Goal: Task Accomplishment & Management: Manage account settings

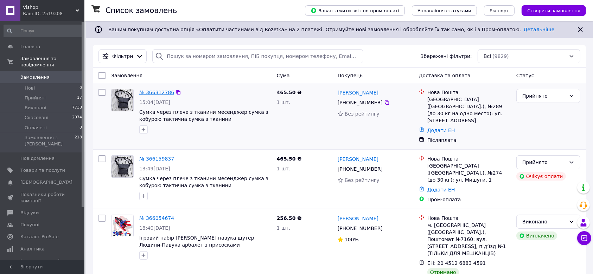
click at [163, 90] on link "№ 366312786" at bounding box center [156, 93] width 35 height 6
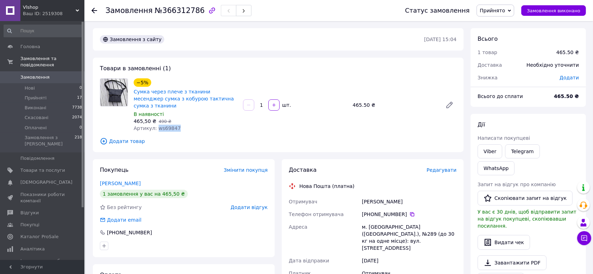
drag, startPoint x: 174, startPoint y: 121, endPoint x: 155, endPoint y: 123, distance: 19.1
click at [155, 125] on div "Артикул: ws69847" at bounding box center [186, 128] width 104 height 7
copy span "ws69847"
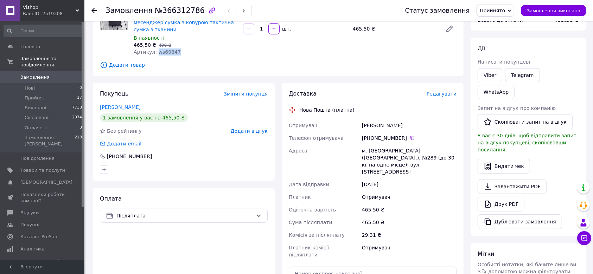
scroll to position [77, 0]
drag, startPoint x: 360, startPoint y: 119, endPoint x: 403, endPoint y: 118, distance: 42.5
click at [403, 119] on div "[PERSON_NAME]" at bounding box center [408, 125] width 97 height 13
copy div "[PERSON_NAME]"
click at [410, 136] on icon at bounding box center [412, 138] width 4 height 4
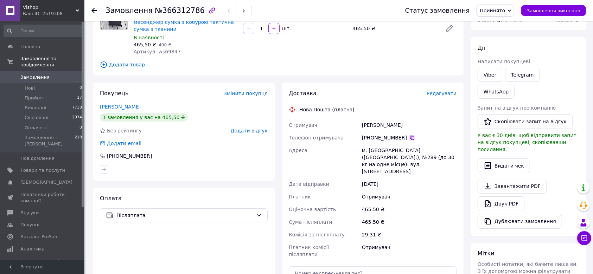
click at [409, 135] on icon at bounding box center [412, 138] width 6 height 6
drag, startPoint x: 360, startPoint y: 119, endPoint x: 404, endPoint y: 111, distance: 45.0
click at [404, 111] on div "Доставка Редагувати Нова Пошта (платна) Отримувач [PERSON_NAME] Телефон отримув…" at bounding box center [373, 209] width 168 height 239
copy div "[PERSON_NAME]"
click at [39, 74] on span "Замовлення" at bounding box center [34, 77] width 29 height 6
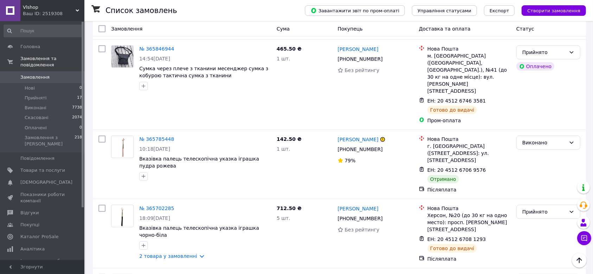
scroll to position [424, 0]
click at [42, 167] on span "Товари та послуги" at bounding box center [42, 170] width 45 height 6
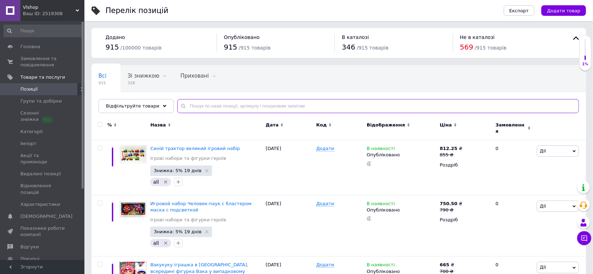
click at [216, 107] on input "text" at bounding box center [378, 106] width 402 height 14
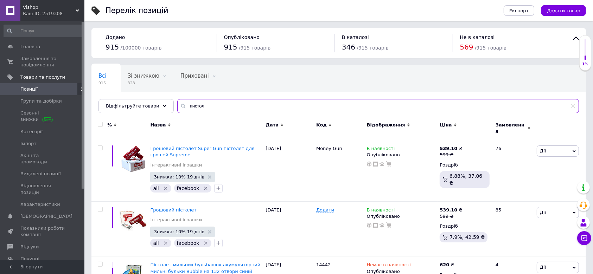
type input "пистол"
click at [37, 87] on span "Позиції" at bounding box center [42, 89] width 45 height 6
click at [34, 51] on link "Головна" at bounding box center [43, 47] width 86 height 12
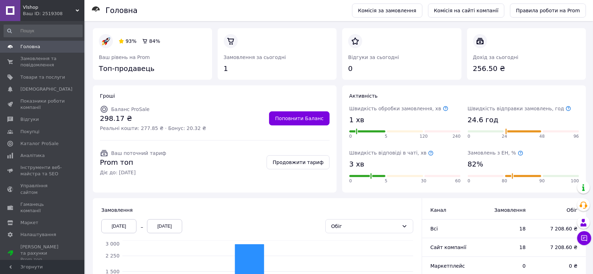
click at [566, 108] on icon at bounding box center [568, 109] width 5 height 5
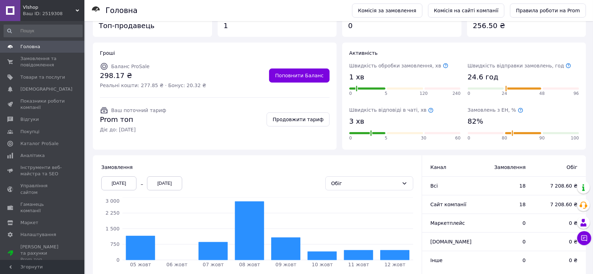
scroll to position [68, 0]
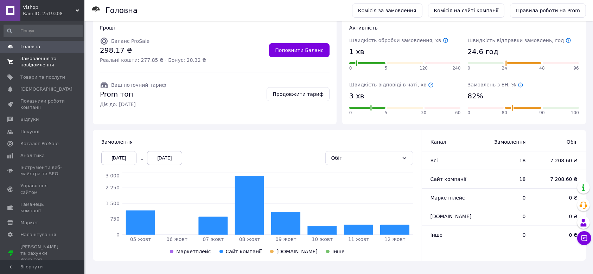
click at [29, 65] on span "Замовлення та повідомлення" at bounding box center [42, 62] width 45 height 13
